Goal: Transaction & Acquisition: Purchase product/service

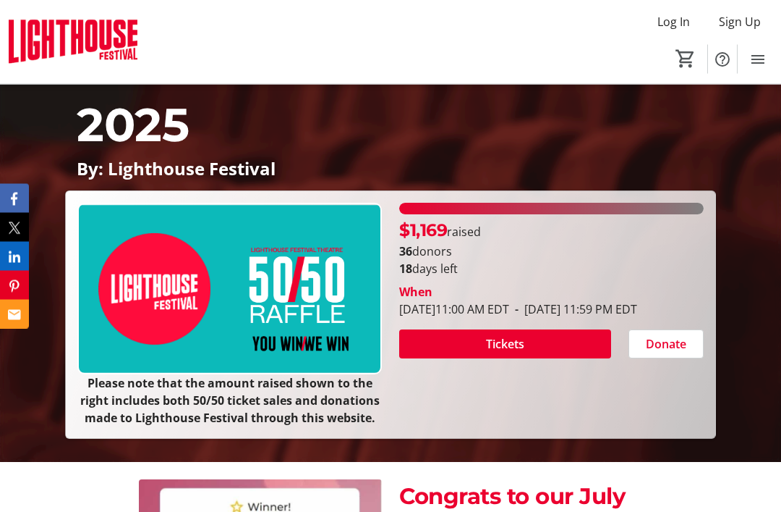
scroll to position [208, 0]
click at [519, 352] on span "Tickets" at bounding box center [505, 343] width 38 height 17
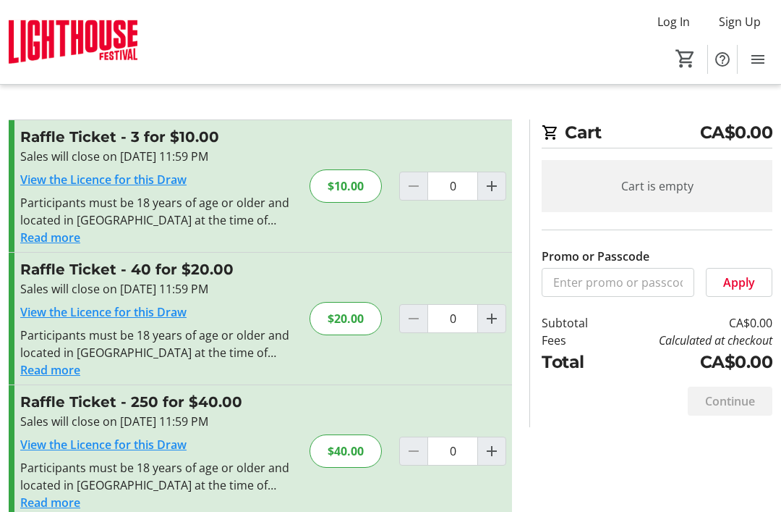
click at [495, 315] on mat-icon "Increment by one" at bounding box center [491, 318] width 17 height 17
type input "1"
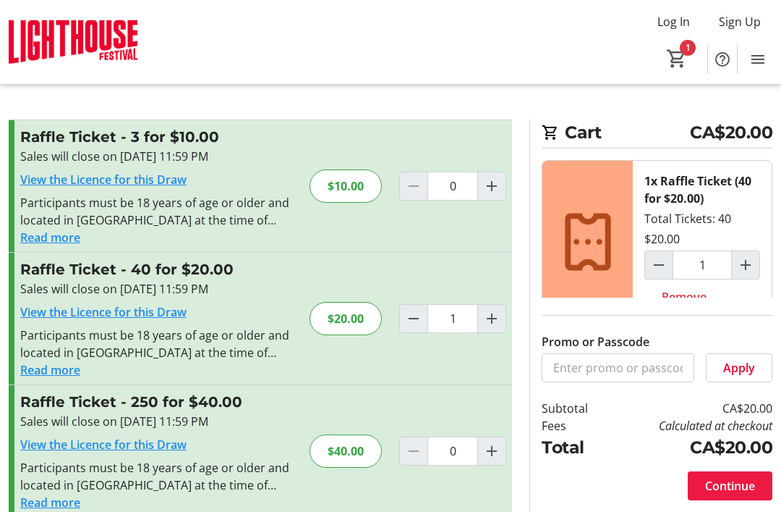
click at [730, 494] on span "Continue" at bounding box center [730, 485] width 50 height 17
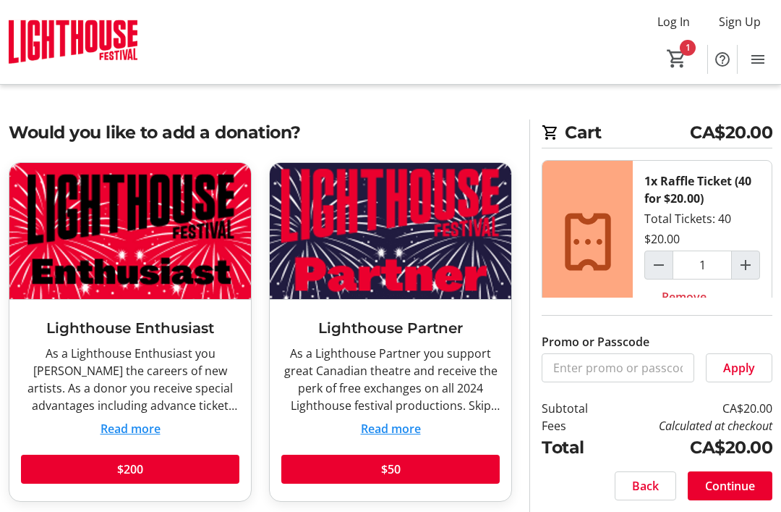
click at [742, 494] on span "Continue" at bounding box center [730, 485] width 50 height 17
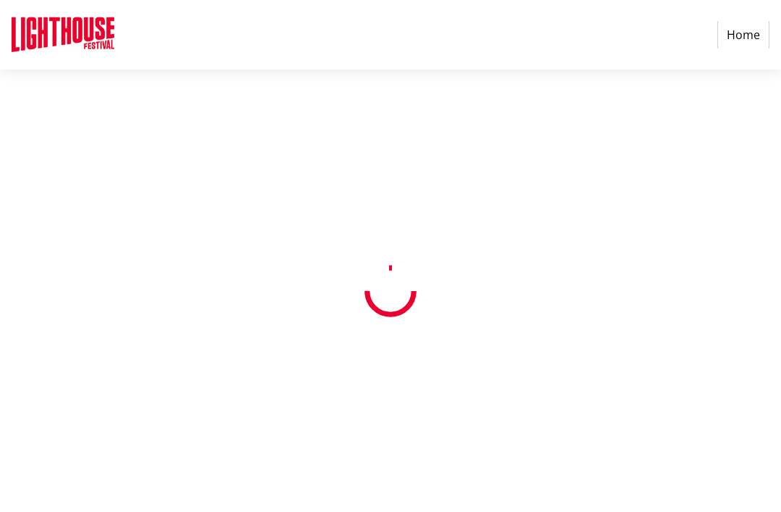
select select "CA"
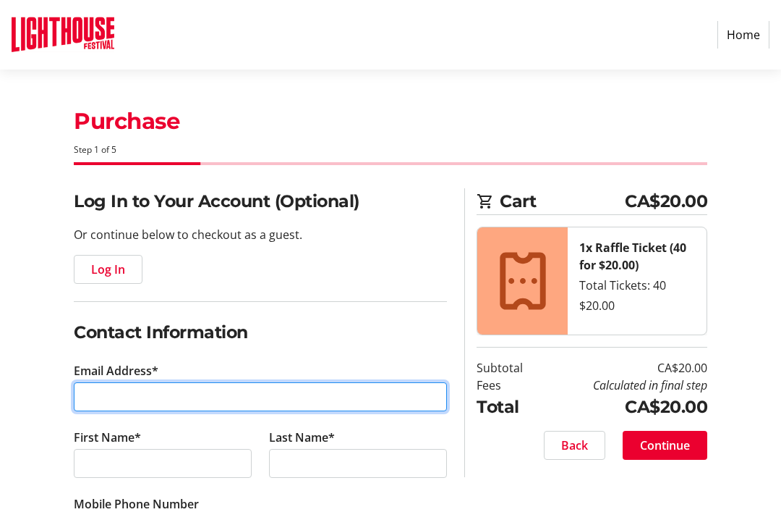
click at [100, 398] on input "Email Address*" at bounding box center [260, 396] width 373 height 29
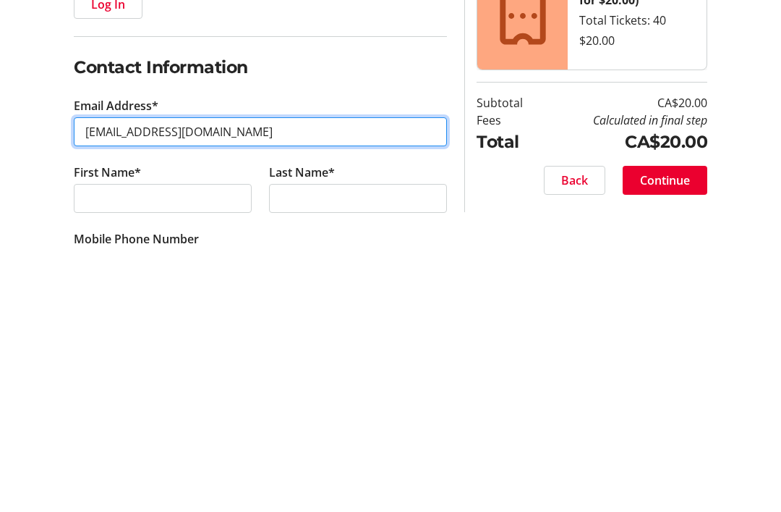
type input "[EMAIL_ADDRESS][DOMAIN_NAME]"
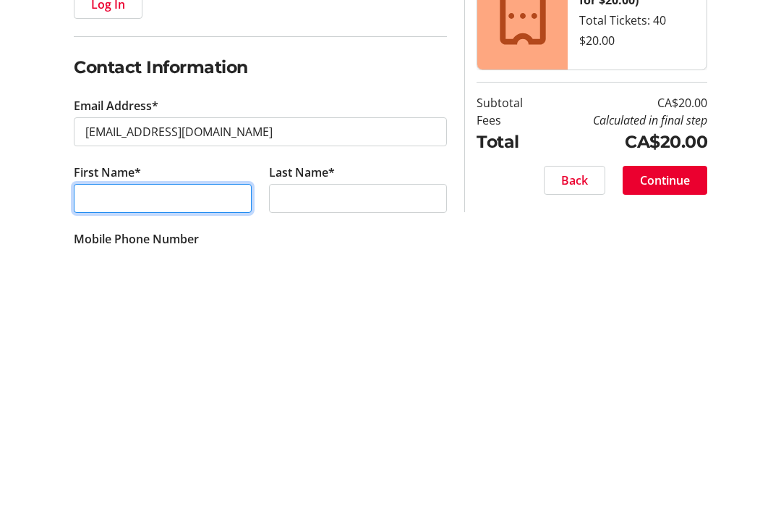
click at [93, 449] on input "First Name*" at bounding box center [163, 463] width 178 height 29
type input "[PERSON_NAME]"
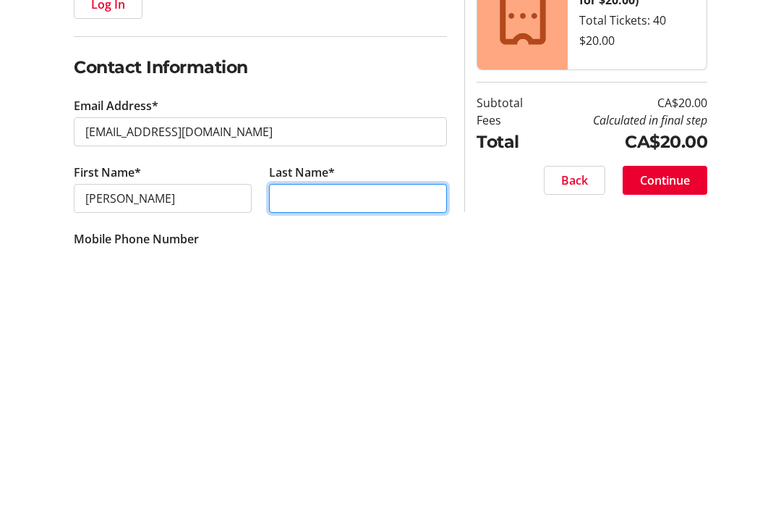
click at [386, 449] on input "Last Name*" at bounding box center [358, 463] width 178 height 29
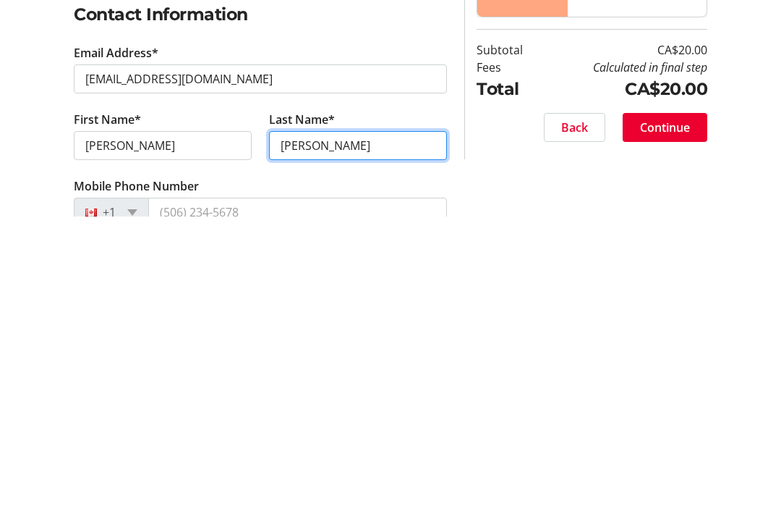
scroll to position [23, 0]
type input "[PERSON_NAME]"
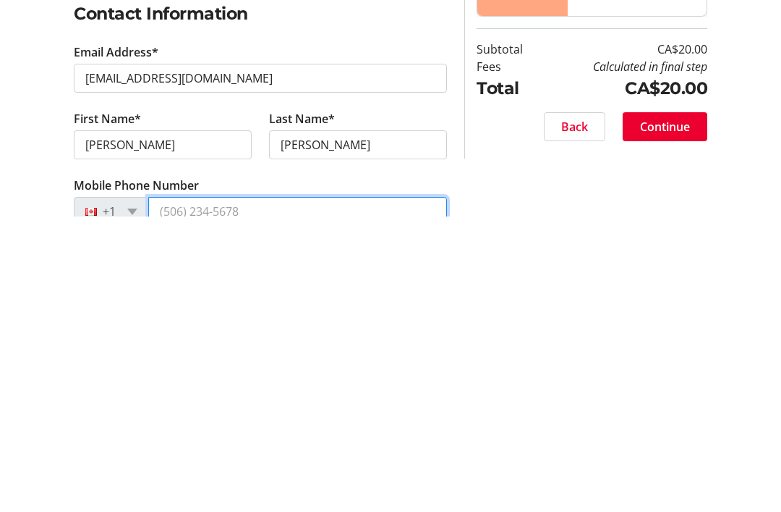
click at [296, 492] on input "Mobile Phone Number" at bounding box center [297, 506] width 299 height 29
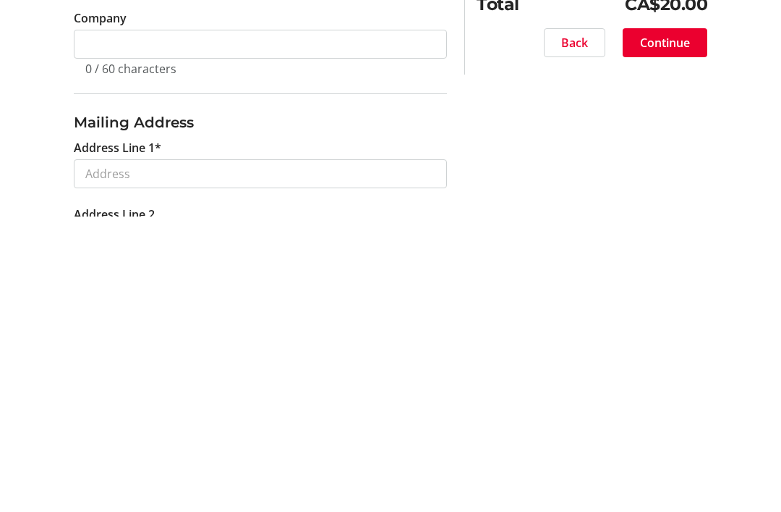
scroll to position [266, 0]
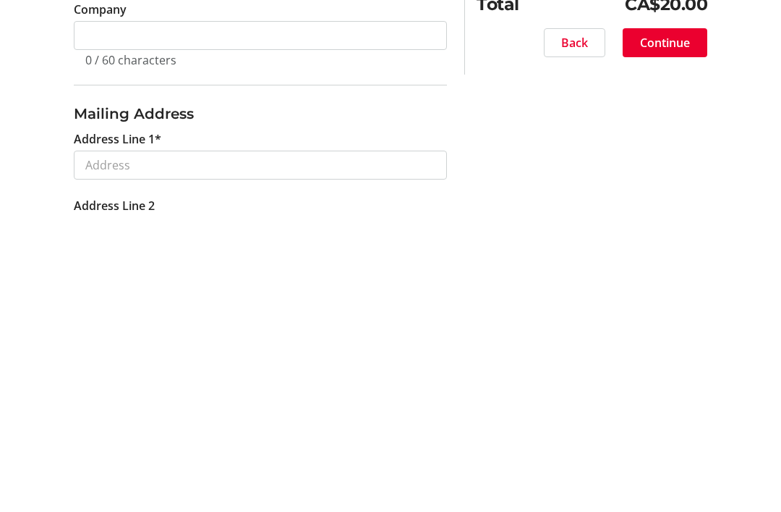
type input "[PHONE_NUMBER]"
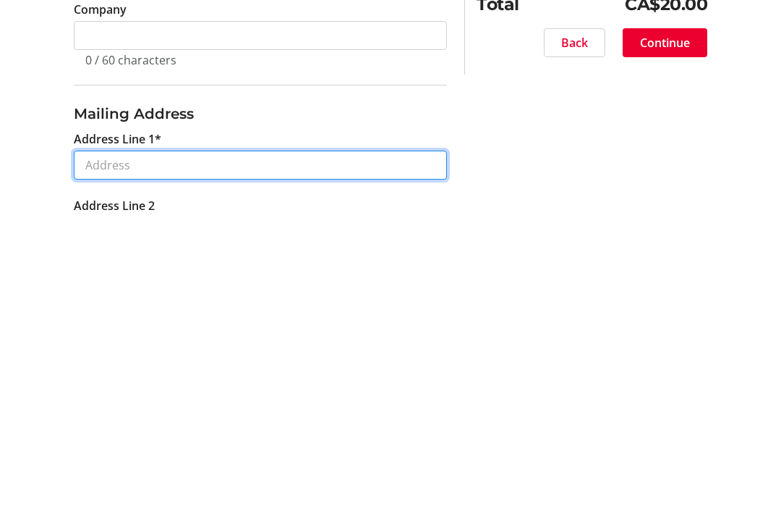
click at [363, 446] on input "Address Line 1*" at bounding box center [260, 460] width 373 height 29
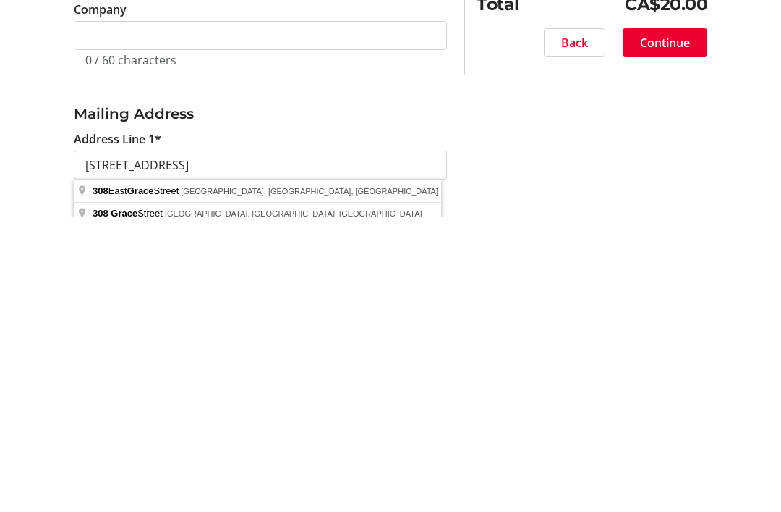
scroll to position [561, 0]
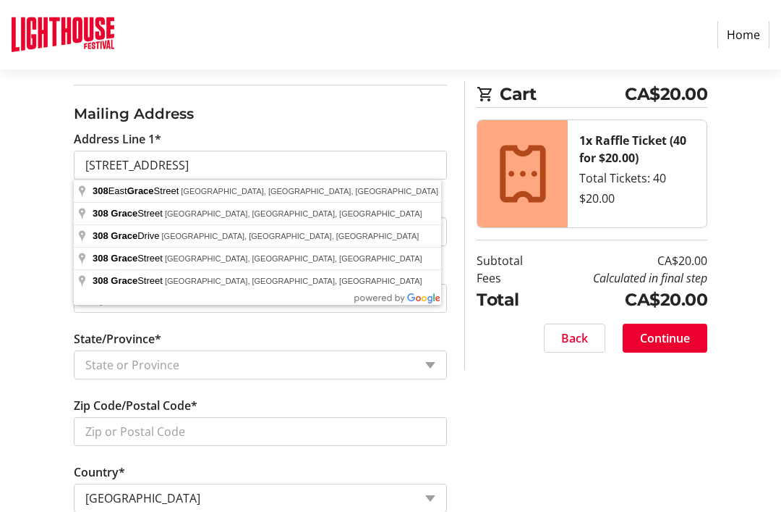
type input "[STREET_ADDRESS]"
type input "[GEOGRAPHIC_DATA]"
select select "ON"
type input "N0A 1N0"
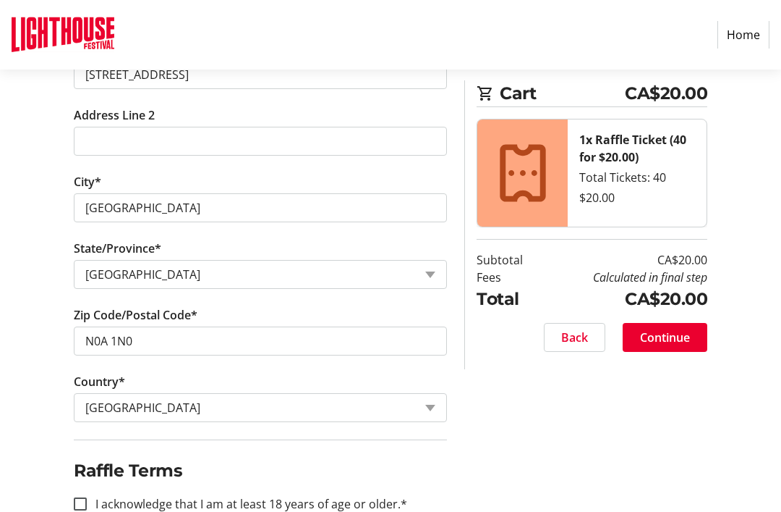
scroll to position [708, 0]
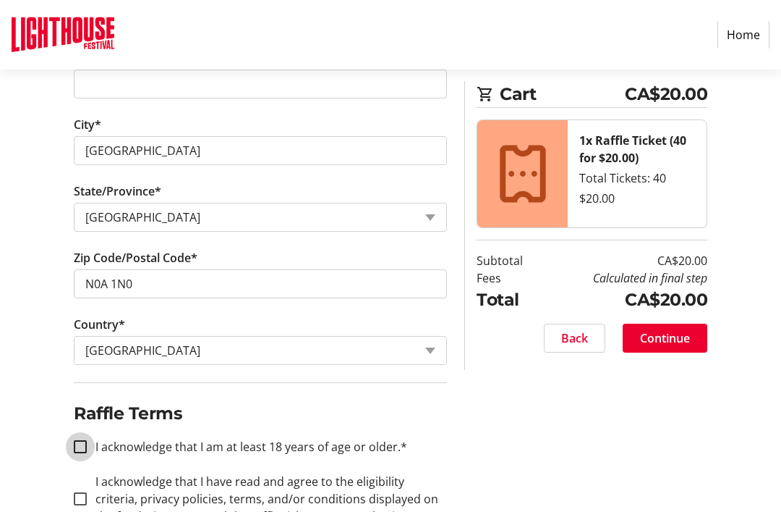
click at [82, 440] on input "I acknowledge that I am at least 18 years of age or older.*" at bounding box center [80, 446] width 13 height 13
checkbox input "true"
click at [79, 494] on input "I acknowledge that I have read and agree to the eligibility criteria, privacy p…" at bounding box center [80, 498] width 13 height 13
checkbox input "true"
click at [686, 336] on span "Continue" at bounding box center [665, 337] width 50 height 17
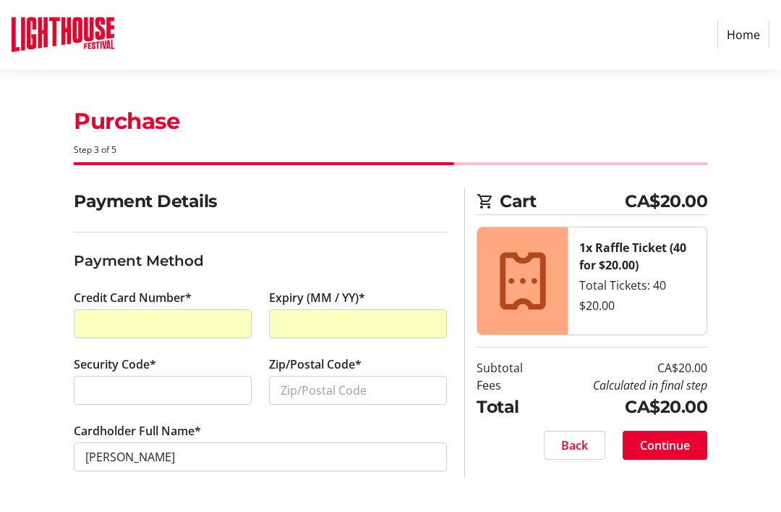
click at [211, 399] on div at bounding box center [163, 389] width 178 height 29
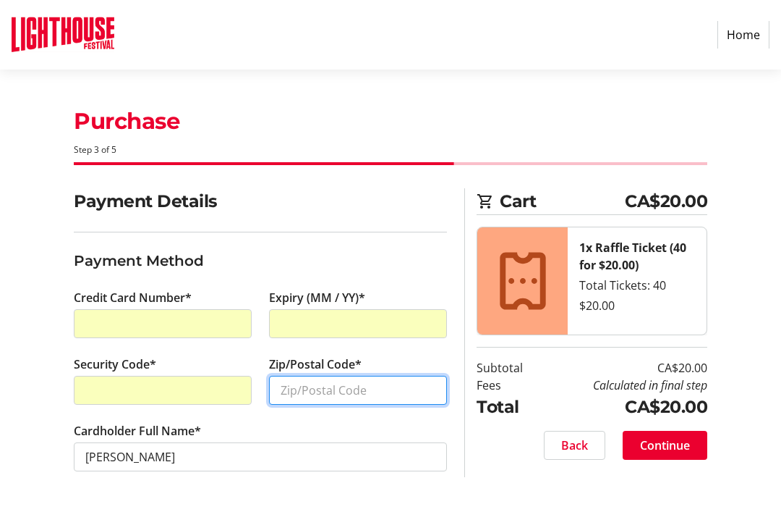
click at [378, 389] on input "Zip/Postal Code*" at bounding box center [358, 389] width 178 height 29
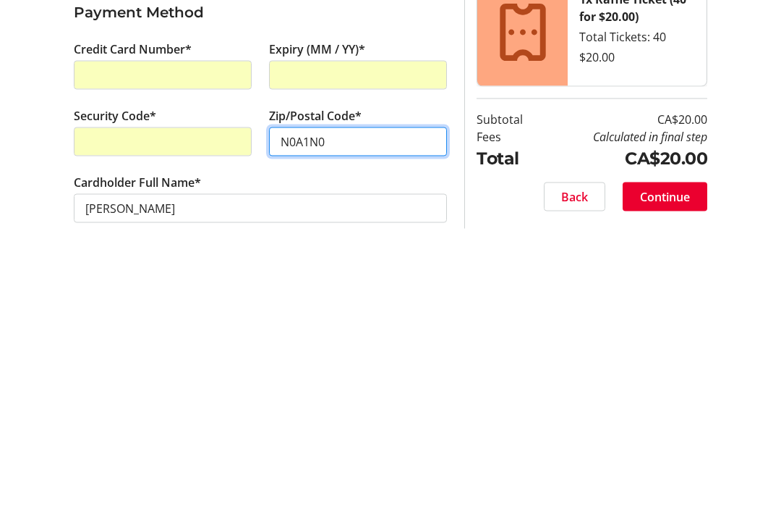
type input "N0A1N0"
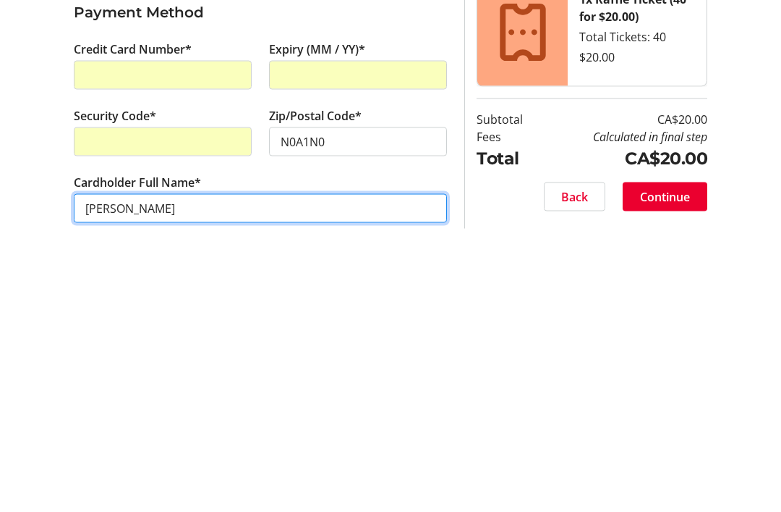
click at [211, 442] on input "[PERSON_NAME]" at bounding box center [260, 456] width 373 height 29
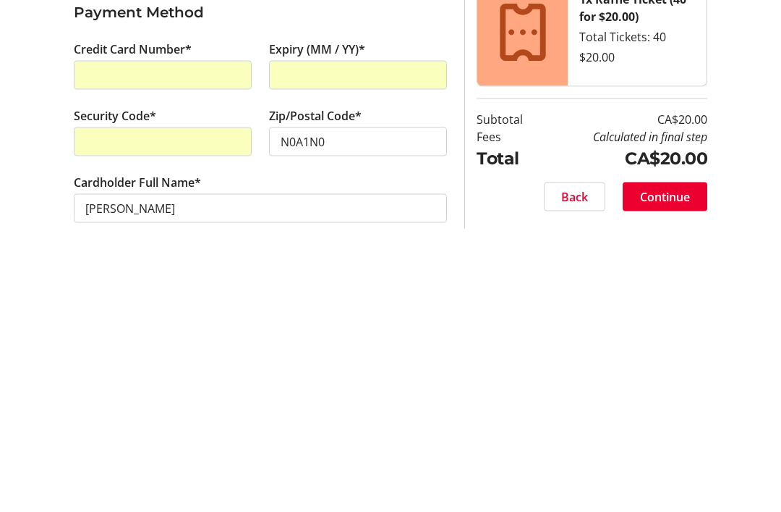
scroll to position [0, 0]
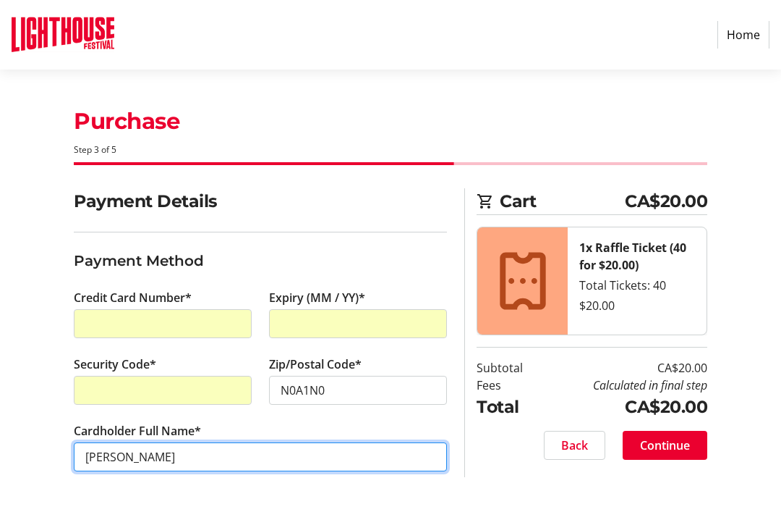
type input "[PERSON_NAME]"
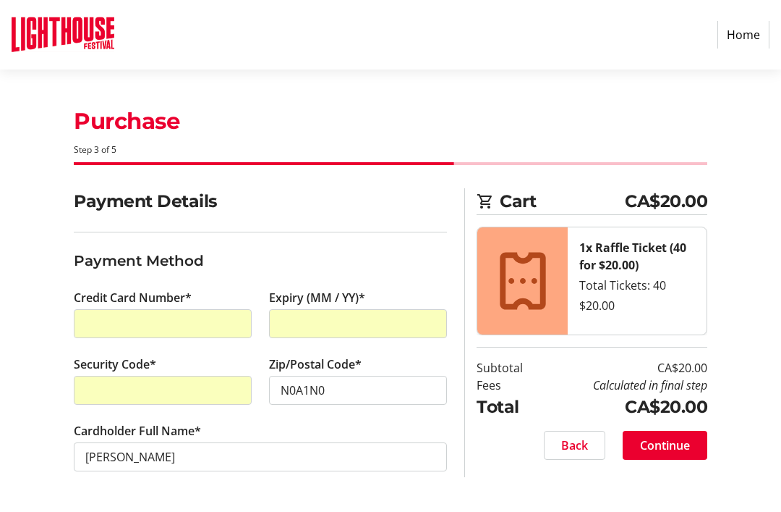
click at [689, 442] on span "Continue" at bounding box center [665, 444] width 50 height 17
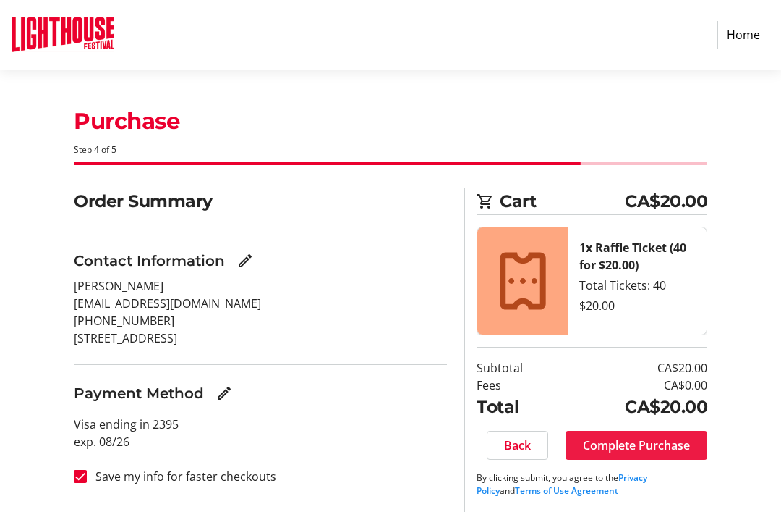
click at [684, 444] on span "Complete Purchase" at bounding box center [636, 444] width 107 height 17
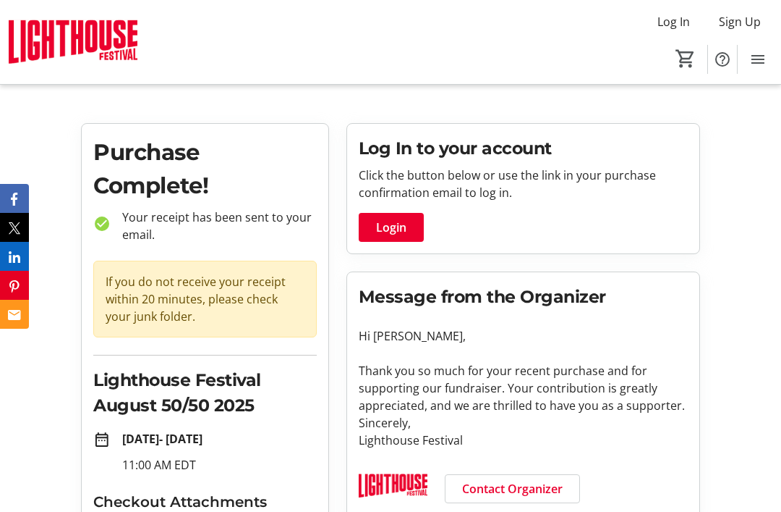
scroll to position [90, 0]
